Goal: Task Accomplishment & Management: Use online tool/utility

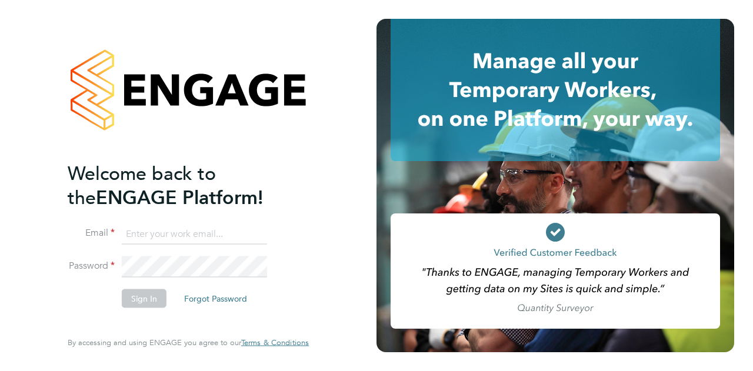
click at [157, 229] on input at bounding box center [194, 234] width 145 height 21
type input "summer.sampson@wates.co.uk"
click at [145, 298] on button "Sign In" at bounding box center [144, 298] width 45 height 19
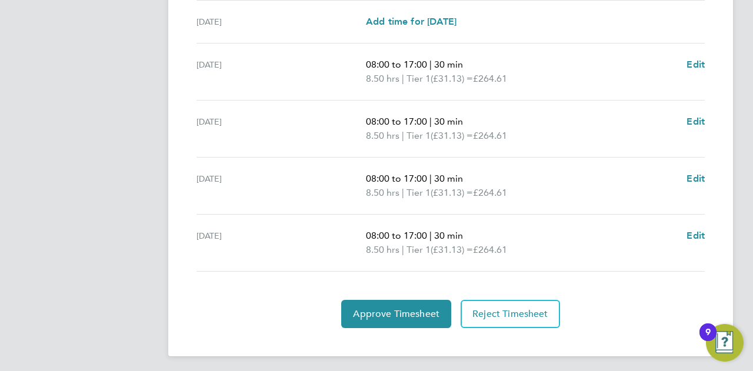
scroll to position [463, 0]
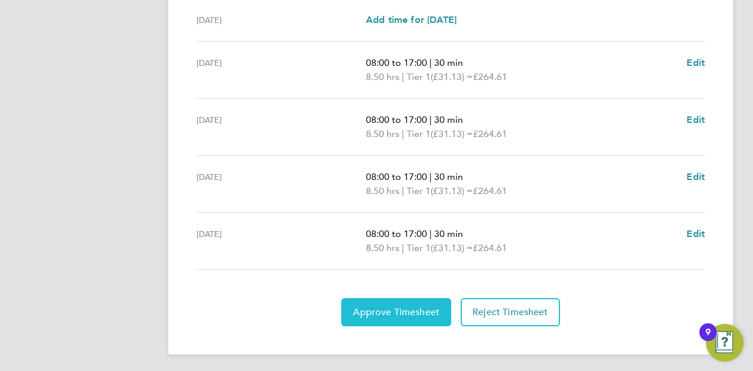
click at [387, 303] on button "Approve Timesheet" at bounding box center [396, 312] width 110 height 28
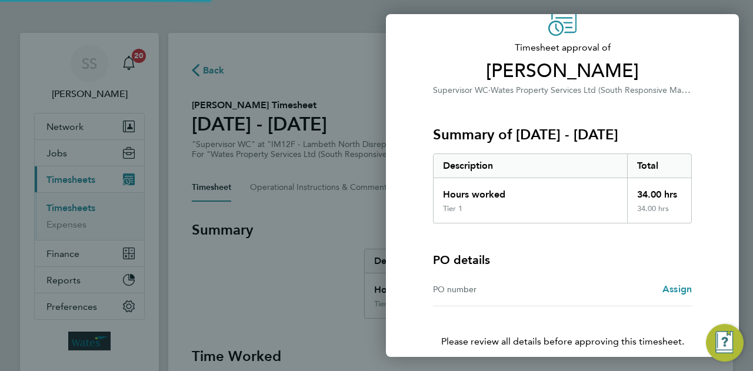
scroll to position [110, 0]
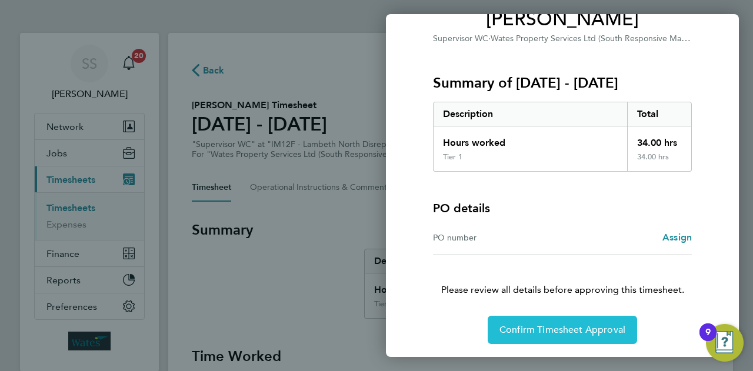
click at [552, 328] on span "Confirm Timesheet Approval" at bounding box center [563, 330] width 126 height 12
